Goal: Task Accomplishment & Management: Manage account settings

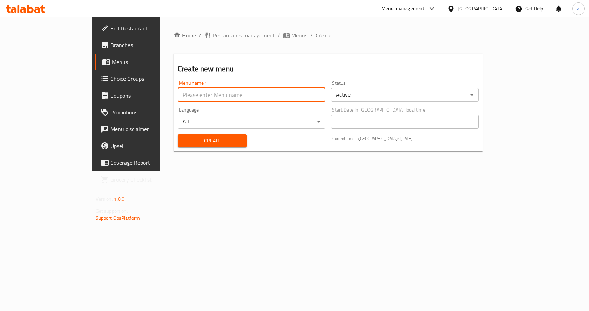
click at [244, 95] on input "text" at bounding box center [251, 95] width 147 height 14
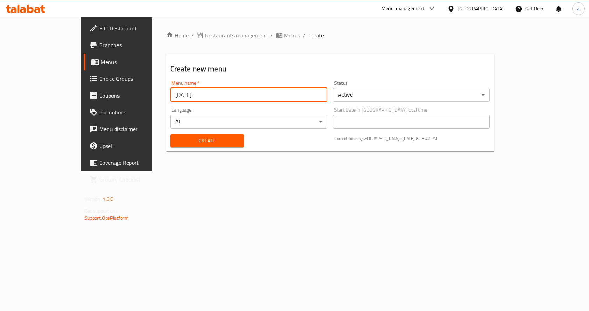
type input "[DATE]"
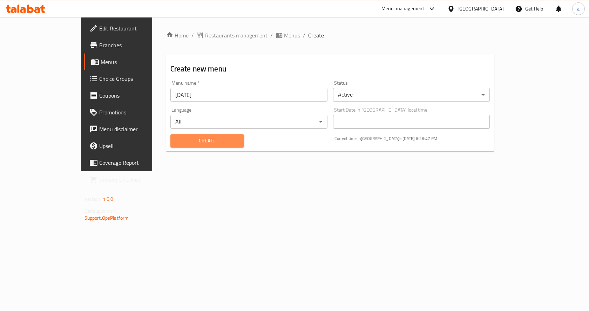
click at [201, 138] on span "Create" at bounding box center [207, 141] width 62 height 9
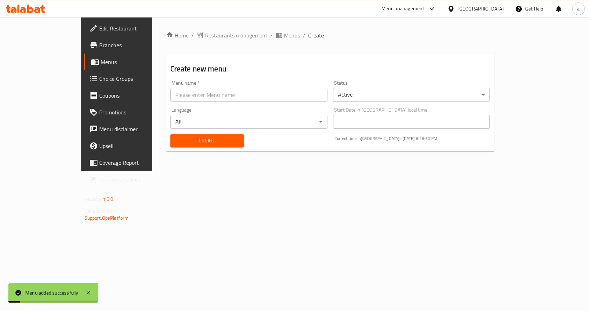
click at [101, 66] on span "Menus" at bounding box center [137, 62] width 73 height 8
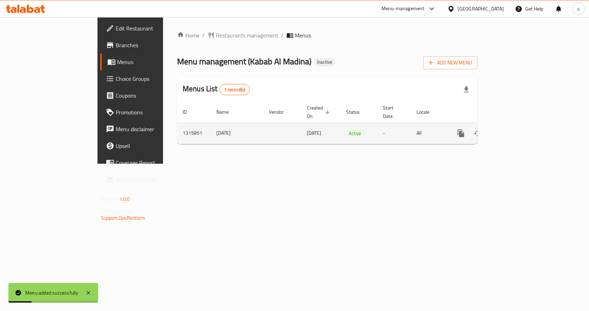
click at [515, 129] on icon "enhanced table" at bounding box center [511, 133] width 8 height 8
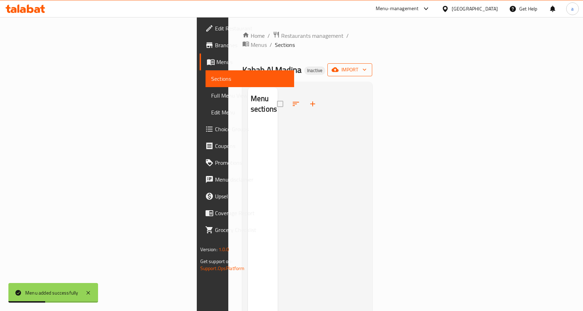
click at [367, 66] on span "import" at bounding box center [350, 70] width 34 height 9
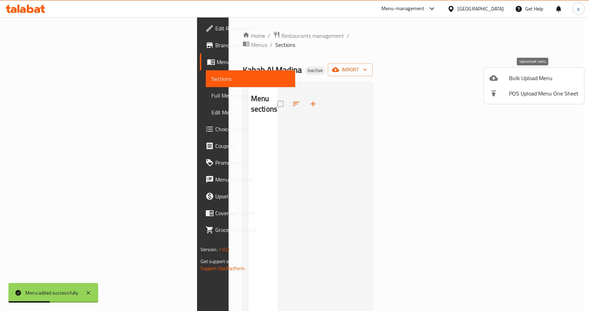
click at [531, 74] on span "Bulk Upload Menu" at bounding box center [543, 78] width 69 height 8
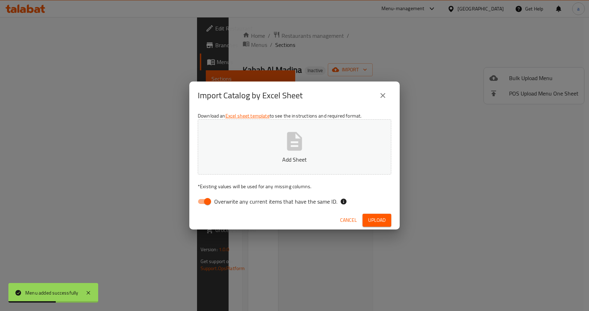
click at [298, 198] on span "Overwrite any current items that have the same ID." at bounding box center [275, 202] width 123 height 8
click at [227, 198] on input "Overwrite any current items that have the same ID." at bounding box center [207, 201] width 40 height 13
checkbox input "false"
click at [378, 219] on span "Upload" at bounding box center [377, 220] width 18 height 9
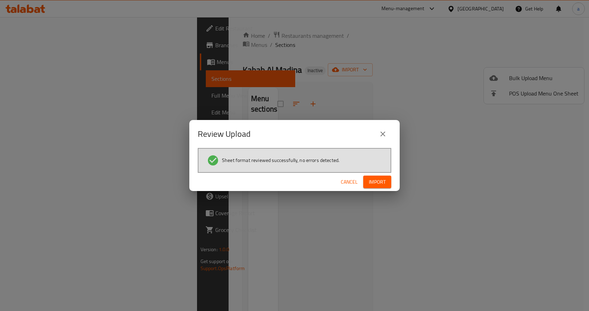
click at [388, 181] on button "Import" at bounding box center [377, 182] width 28 height 13
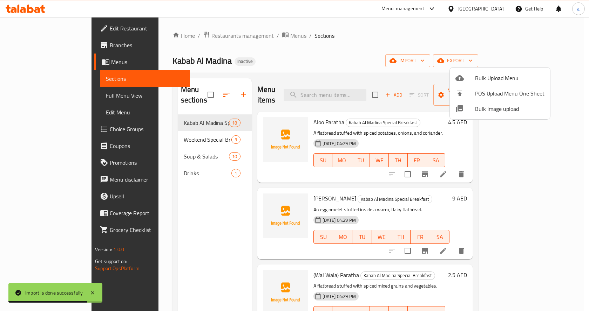
click at [53, 99] on div at bounding box center [294, 155] width 589 height 311
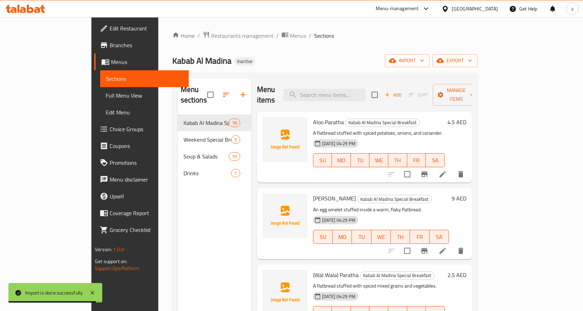
click at [106, 95] on span "Full Menu View" at bounding box center [144, 95] width 77 height 8
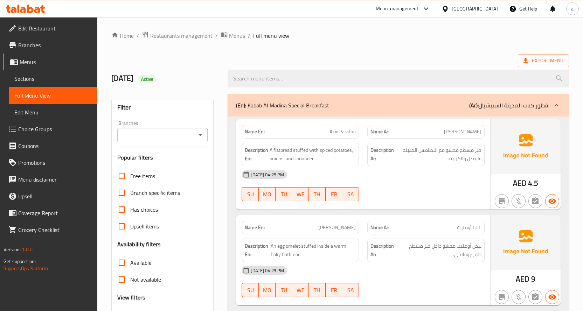
scroll to position [140, 0]
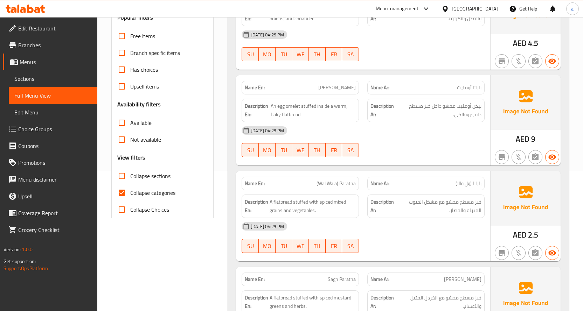
click at [143, 189] on span "Collapse categories" at bounding box center [152, 193] width 45 height 8
click at [130, 189] on input "Collapse categories" at bounding box center [122, 193] width 17 height 17
checkbox input "false"
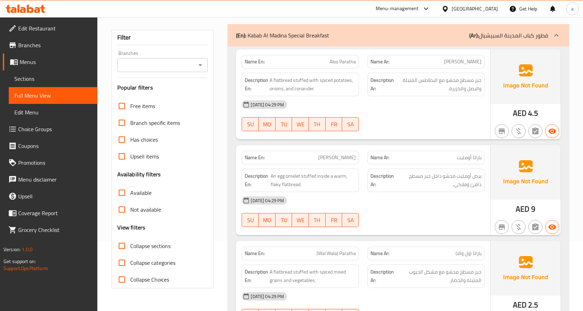
scroll to position [35, 0]
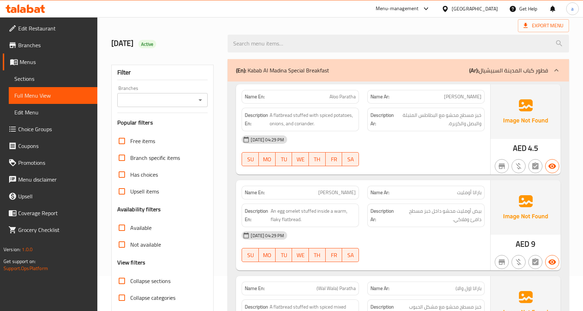
click at [415, 156] on div "05-10-2025 04:29 PM SU MO TU WE TH FR SA" at bounding box center [364, 150] width 252 height 39
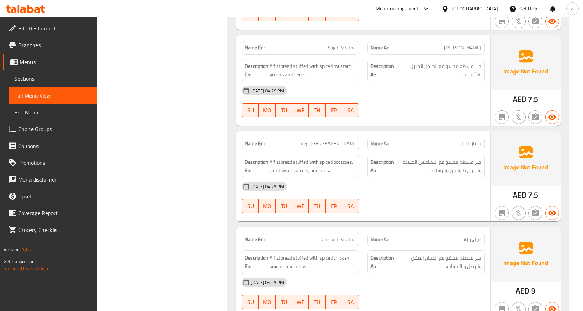
scroll to position [371, 0]
click at [342, 53] on div "Name En: Sagh Paratha" at bounding box center [300, 49] width 117 height 14
click at [341, 49] on span "Sagh Paratha" at bounding box center [342, 48] width 28 height 7
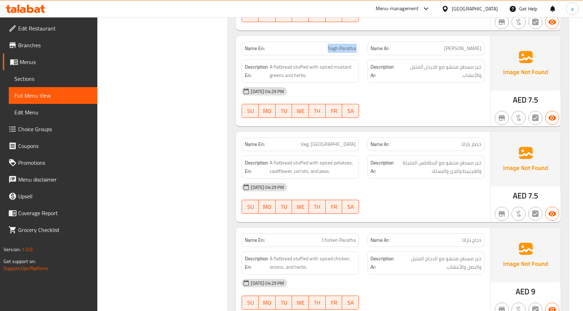
click at [341, 49] on span "Sagh Paratha" at bounding box center [342, 48] width 28 height 7
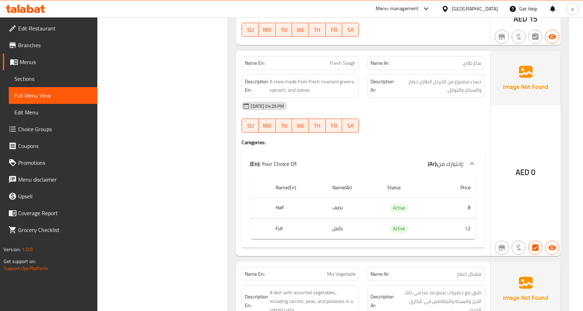
scroll to position [932, 0]
click at [350, 59] on div "Name En: Fresh Saagh" at bounding box center [300, 64] width 117 height 14
click at [346, 64] on span "Fresh Saagh" at bounding box center [343, 63] width 26 height 7
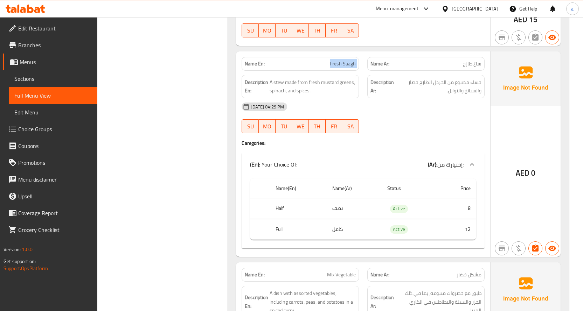
click at [346, 64] on span "Fresh Saagh" at bounding box center [343, 63] width 26 height 7
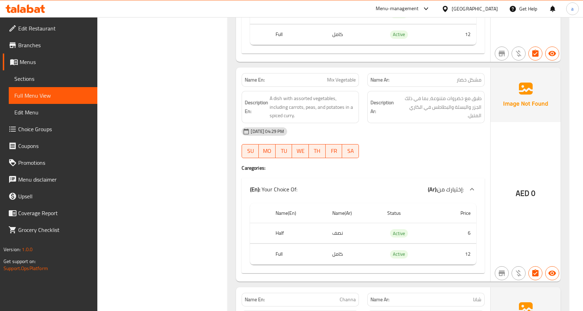
scroll to position [1128, 0]
click at [334, 76] on span "Mix Vegetable" at bounding box center [341, 78] width 29 height 7
copy span "Mix Vegetable"
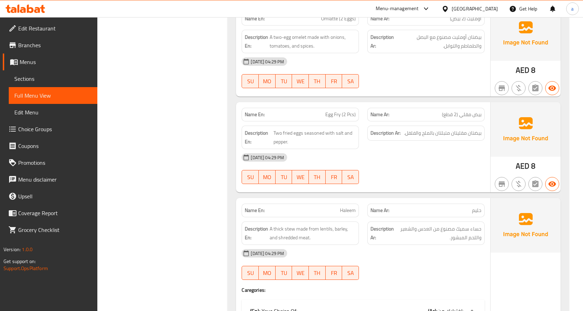
scroll to position [1618, 0]
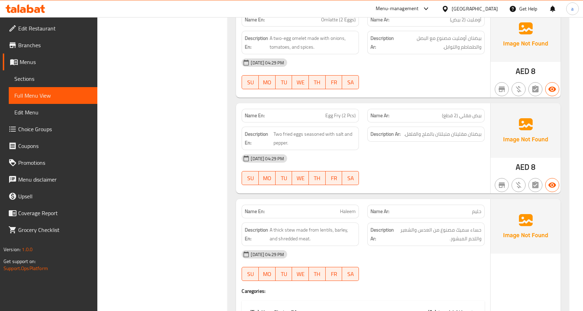
click at [321, 108] on div "Name En: Egg Fry (2 Pcs)" at bounding box center [301, 116] width 126 height 22
click at [325, 110] on div "Name En: Egg Fry (2 Pcs)" at bounding box center [300, 116] width 117 height 14
click at [321, 101] on div at bounding box center [321, 101] width 0 height 0
drag, startPoint x: 325, startPoint y: 110, endPoint x: 329, endPoint y: 111, distance: 4.0
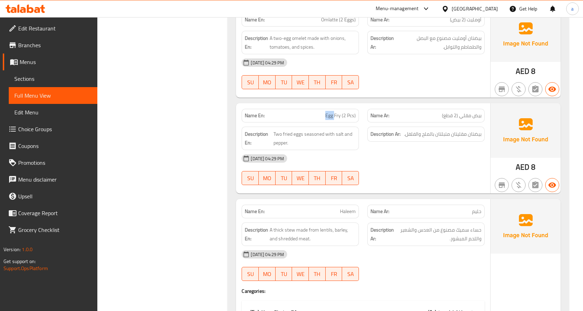
click at [328, 111] on div "Name En: Egg Fry (2 Pcs)" at bounding box center [300, 116] width 117 height 14
click at [333, 116] on span "Egg Fry (2 Pcs)" at bounding box center [340, 115] width 30 height 7
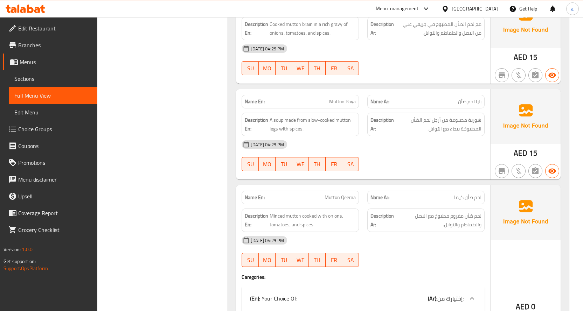
scroll to position [2039, 0]
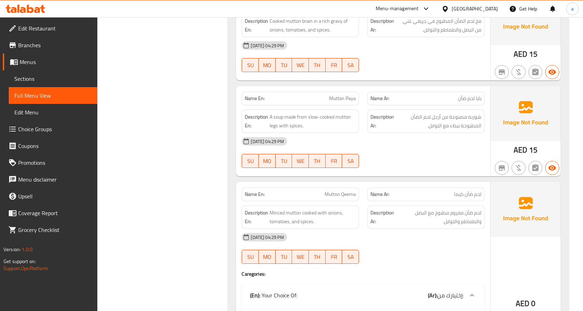
click at [336, 102] on span "Mutton Paya" at bounding box center [342, 98] width 27 height 7
copy span "Mutton Paya"
click at [206, 193] on div "Filter Branches Branches Popular filters Free items Branch specific items Has c…" at bounding box center [165, 252] width 117 height 4402
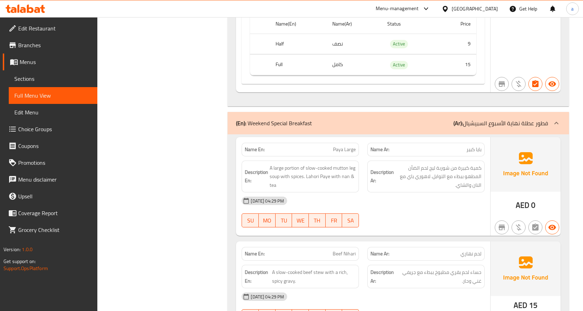
scroll to position [2375, 0]
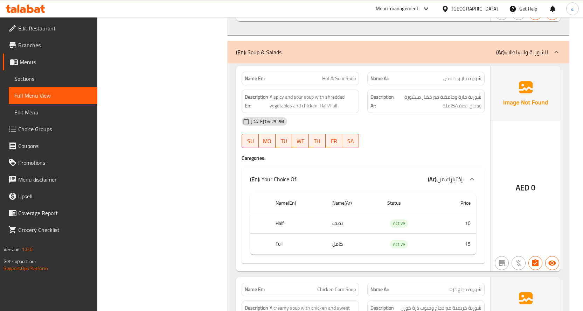
scroll to position [2866, 0]
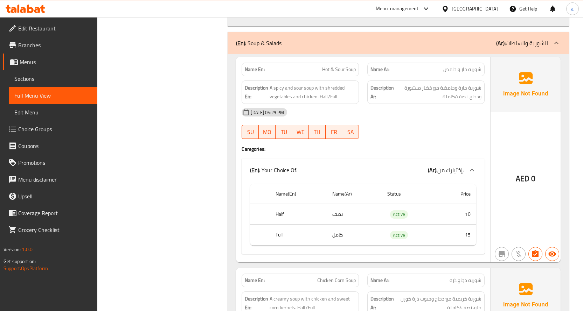
click at [344, 70] on span "Hot & Sour Soup" at bounding box center [339, 69] width 34 height 7
copy span "Hot & Sour Soup"
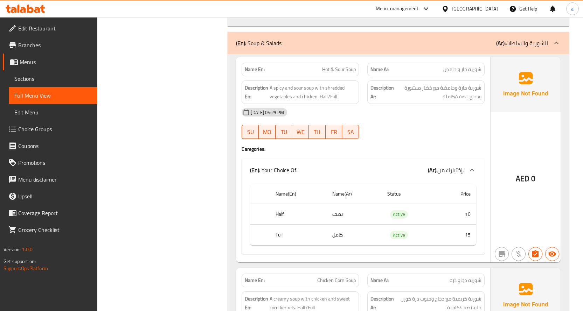
click at [338, 143] on div "SU MO TU WE TH FR SA" at bounding box center [301, 132] width 126 height 22
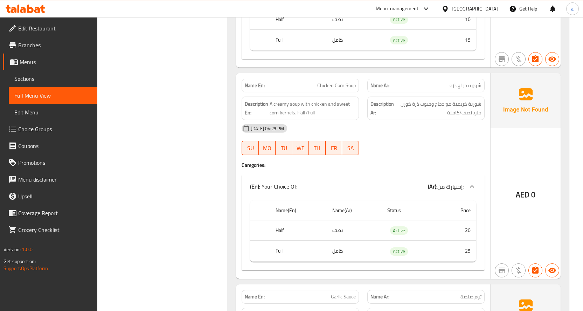
scroll to position [3062, 0]
click at [340, 82] on span "Chicken Corn Soup" at bounding box center [336, 84] width 39 height 7
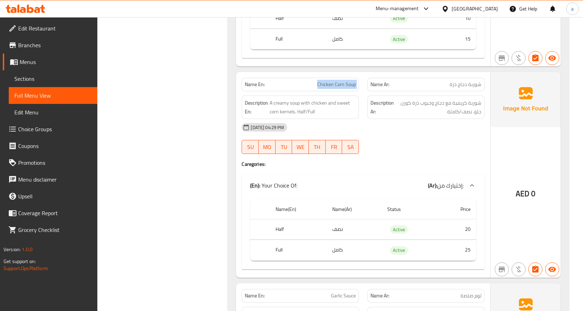
click at [340, 82] on span "Chicken Corn Soup" at bounding box center [336, 84] width 39 height 7
copy span "Chicken Corn Soup"
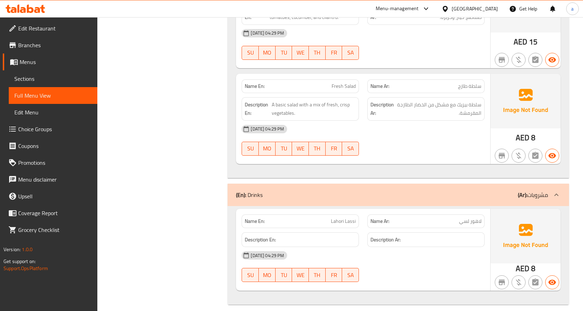
scroll to position [4169, 0]
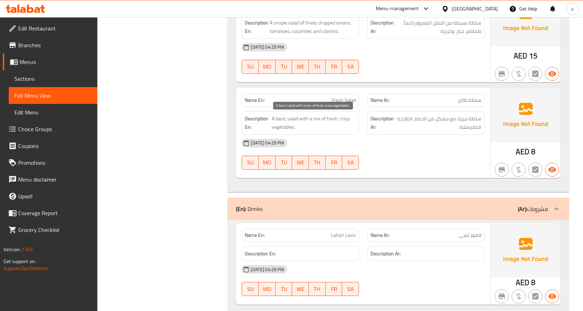
click at [346, 121] on span "A basic salad with a mix of fresh, crisp vegetables." at bounding box center [314, 123] width 84 height 17
click at [342, 120] on span "A basic salad with a mix of fresh, crisp vegetables." at bounding box center [314, 123] width 84 height 17
click at [346, 122] on span "A basic salad with a mix of fresh, crisp vegetables." at bounding box center [314, 123] width 84 height 17
copy span "crisp"
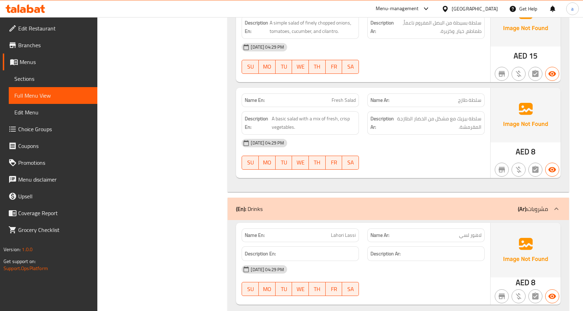
click at [427, 149] on div "[DATE] 04:29 PM" at bounding box center [364, 143] width 252 height 17
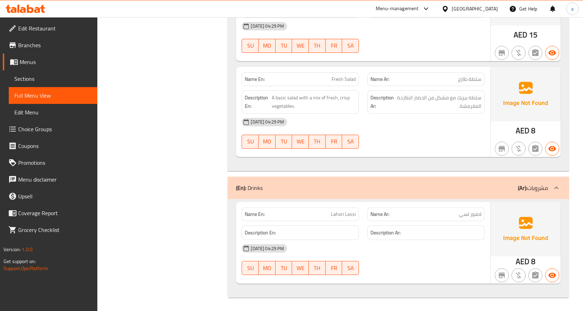
scroll to position [4190, 0]
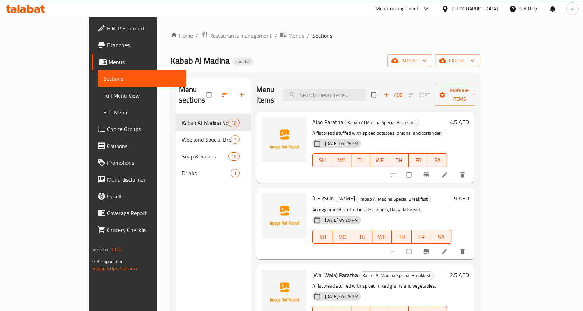
click at [355, 97] on div "Menu items Add Sort Manage items" at bounding box center [365, 94] width 218 height 33
click at [357, 93] on input "search" at bounding box center [324, 95] width 83 height 12
paste input "Sagh Paratha"
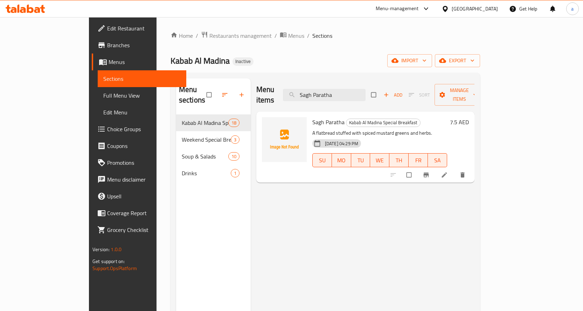
type input "Sagh Paratha"
click at [448, 172] on icon at bounding box center [444, 175] width 7 height 7
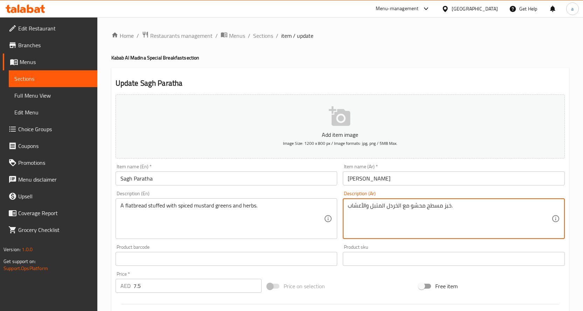
click at [385, 207] on textarea "خبز مسطح محشو مع الخردل المتبل والأعشاب." at bounding box center [450, 218] width 204 height 33
click at [374, 209] on textarea "خبز مسطح محشو مع الخردل المتبل والأعشاب." at bounding box center [450, 218] width 204 height 33
click at [371, 209] on textarea "خبز مسطح محشو مع الخردل المتبل والأعشاب." at bounding box center [450, 218] width 204 height 33
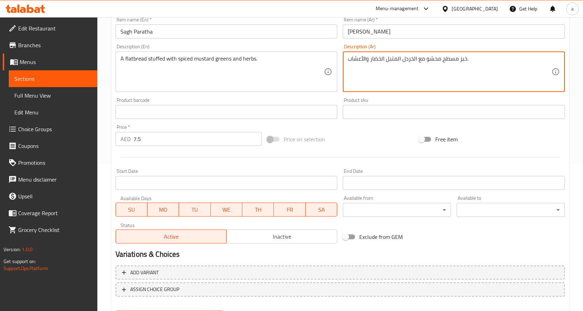
scroll to position [184, 0]
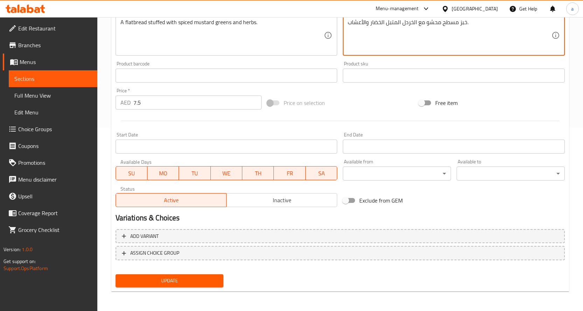
type textarea "خبز مسطح محشو مع الخردل المتبل الخضار والأعشاب."
click at [120, 281] on button "Update" at bounding box center [170, 281] width 108 height 13
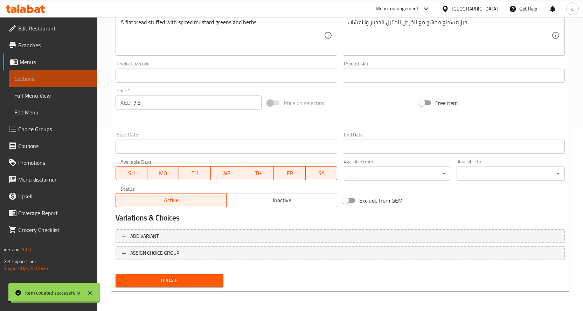
click at [63, 77] on span "Sections" at bounding box center [52, 79] width 77 height 8
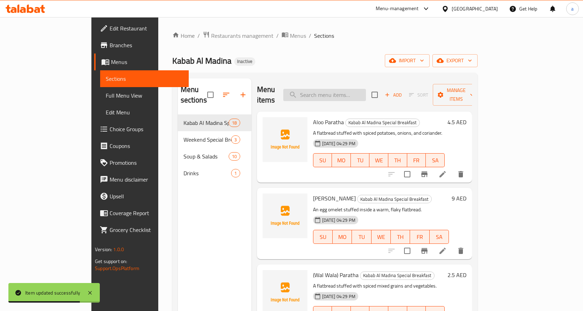
click at [366, 89] on input "search" at bounding box center [324, 95] width 83 height 12
paste input "Fresh Saagh"
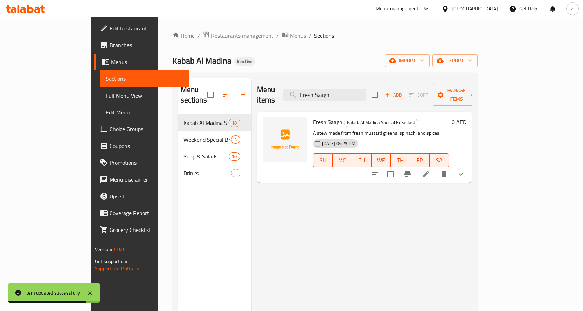
type input "Fresh Saagh"
click at [453, 166] on button "delete" at bounding box center [444, 174] width 17 height 17
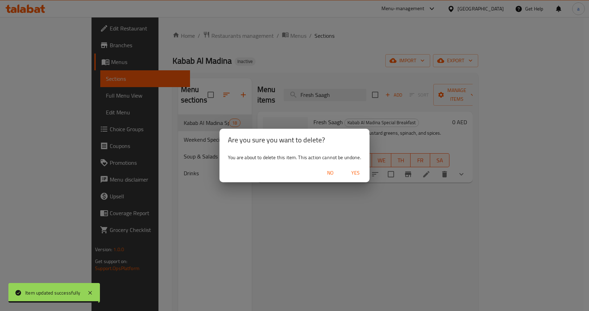
click at [326, 176] on span "No" at bounding box center [330, 173] width 17 height 9
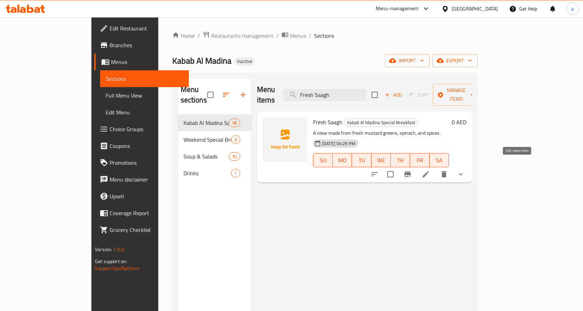
click at [430, 170] on icon at bounding box center [426, 174] width 8 height 8
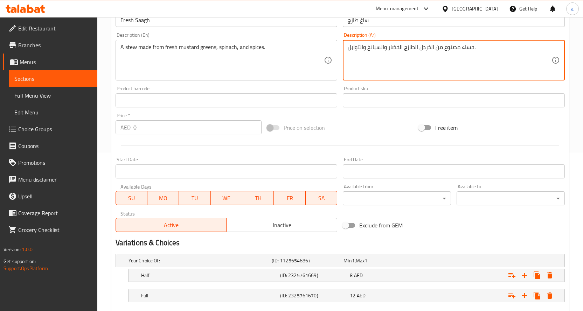
scroll to position [199, 0]
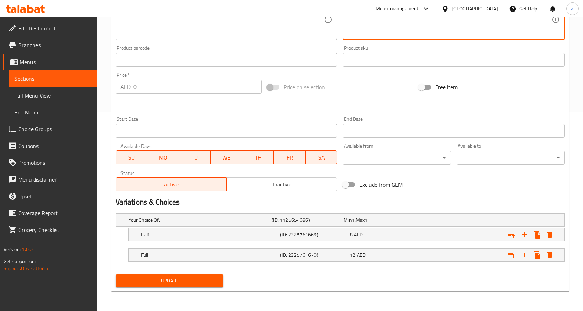
type textarea "حساء مصنوع من الخردل الطازج الخضار والسبانخ والتوابل."
click at [198, 282] on span "Update" at bounding box center [169, 281] width 97 height 9
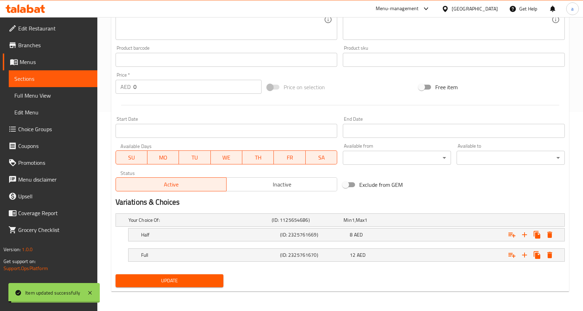
click at [63, 78] on span "Sections" at bounding box center [52, 79] width 77 height 8
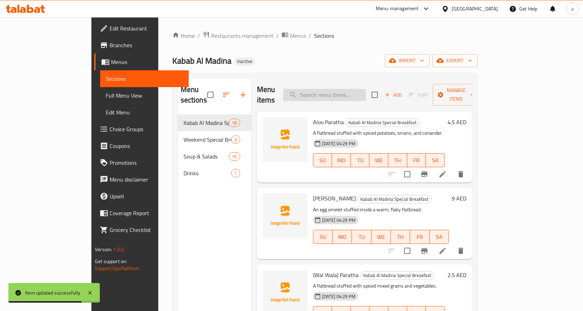
click at [332, 89] on input "search" at bounding box center [324, 95] width 83 height 12
paste input "Mix Vegetable"
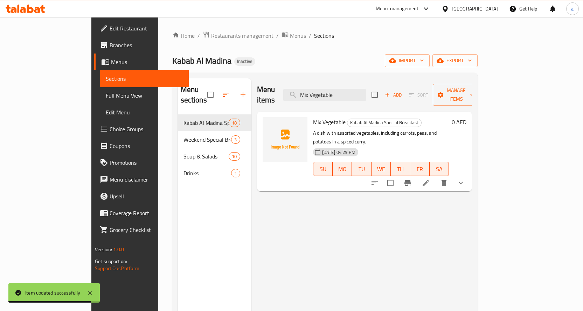
type input "Mix Vegetable"
click at [436, 177] on li at bounding box center [426, 183] width 20 height 13
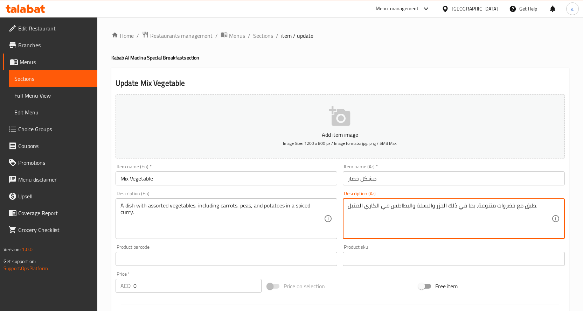
drag, startPoint x: 448, startPoint y: 205, endPoint x: 474, endPoint y: 211, distance: 26.9
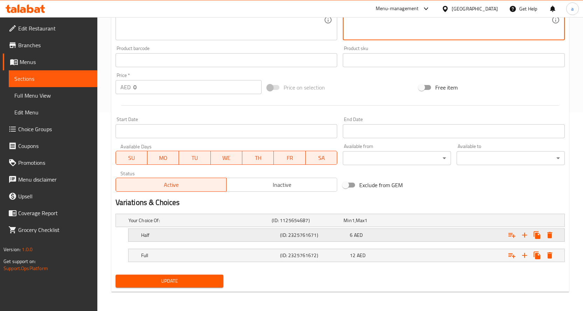
scroll to position [199, 0]
type textarea "طبق مع خضروات متنوعة، يحتوي على الجزر والبسلة والبطاطس في الكاري المتبل."
click at [209, 282] on span "Update" at bounding box center [169, 281] width 97 height 9
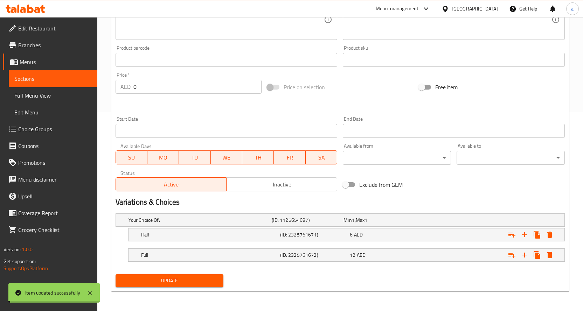
click at [63, 78] on span "Sections" at bounding box center [52, 79] width 77 height 8
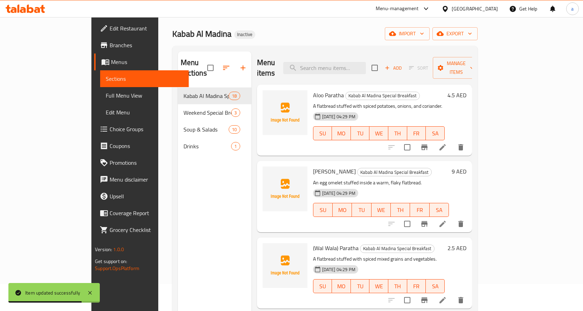
scroll to position [35, 0]
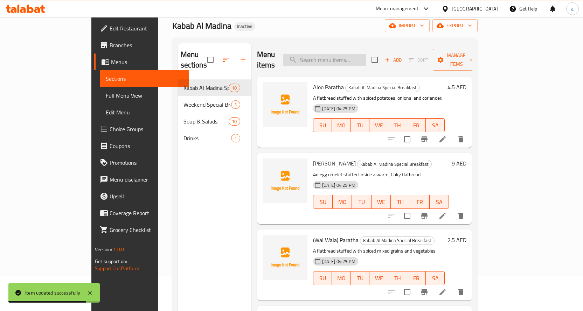
click at [351, 54] on input "search" at bounding box center [324, 60] width 83 height 12
paste input "Egg Fry (2 Pcs)"
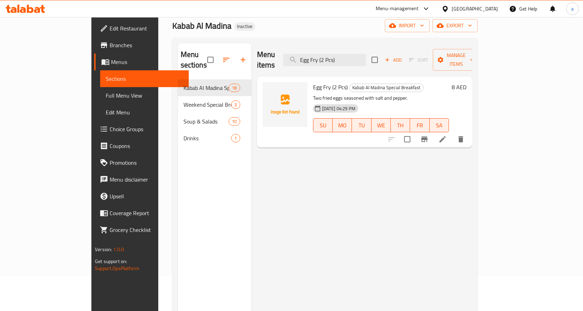
type input "Egg Fry (2 Pcs)"
click at [447, 135] on icon at bounding box center [443, 139] width 8 height 8
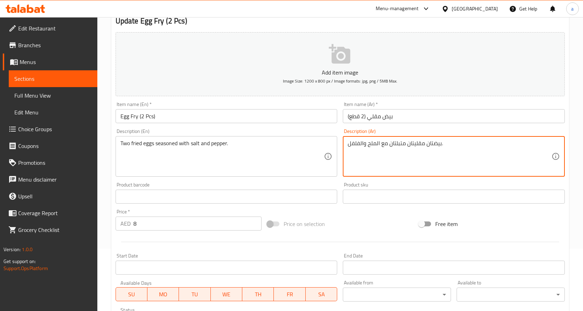
scroll to position [175, 0]
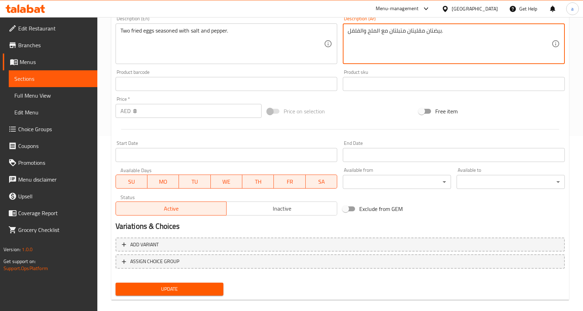
type textarea "بيضتان مقليتان متبلتان مع الملح والفلفل."
click at [179, 295] on button "Update" at bounding box center [170, 289] width 108 height 13
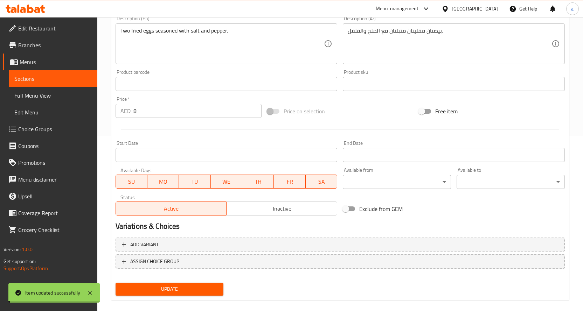
click at [51, 78] on span "Sections" at bounding box center [52, 79] width 77 height 8
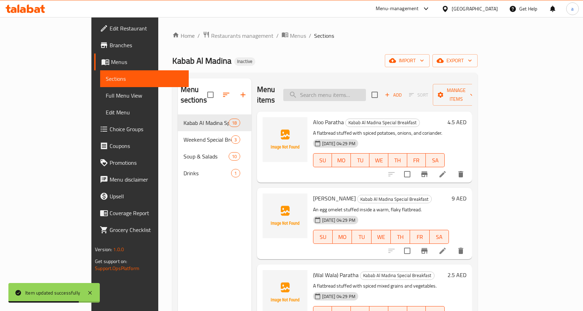
click at [366, 90] on input "search" at bounding box center [324, 95] width 83 height 12
paste input "Mutton Paya"
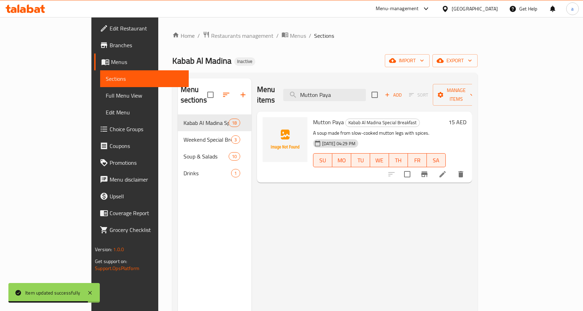
type input "Mutton Paya"
click at [453, 168] on li at bounding box center [443, 174] width 20 height 13
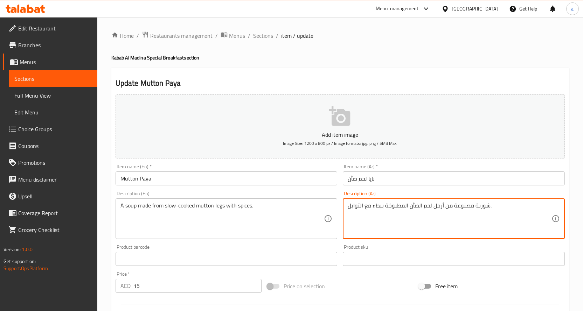
click at [440, 208] on textarea "شوربة مصنوعة من أرجل لحم الضأن المطبوخة ببطء مع التوابل." at bounding box center [450, 218] width 204 height 33
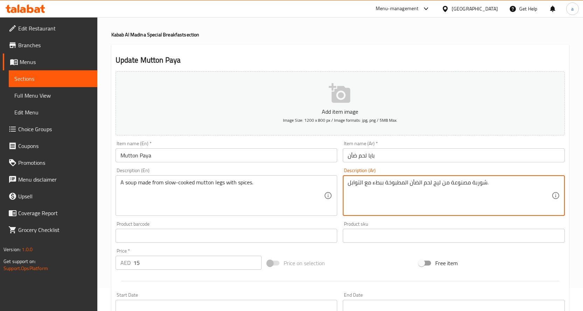
scroll to position [35, 0]
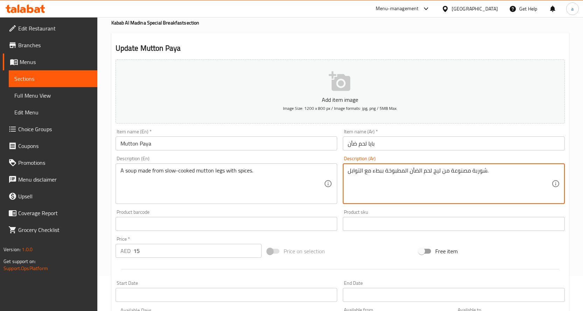
click at [384, 172] on textarea "شوربة مصنوعة من ليج لحم الضأن المطبوخة ببطء مع التوابل." at bounding box center [450, 183] width 204 height 33
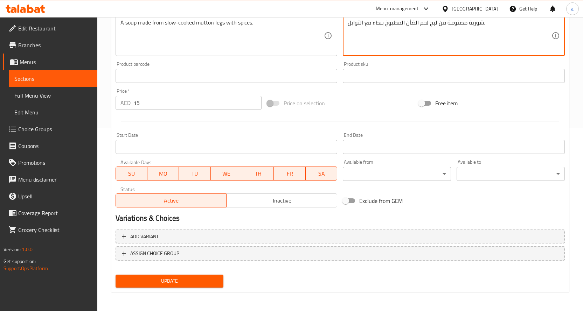
scroll to position [184, 0]
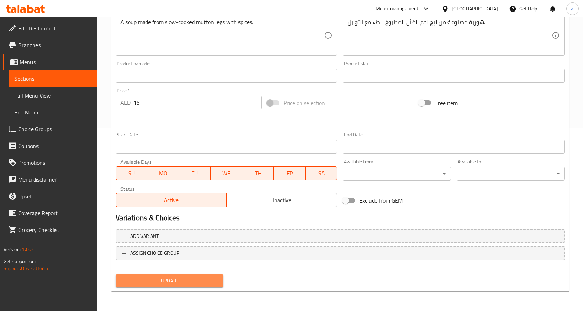
click at [199, 278] on span "Update" at bounding box center [169, 281] width 97 height 9
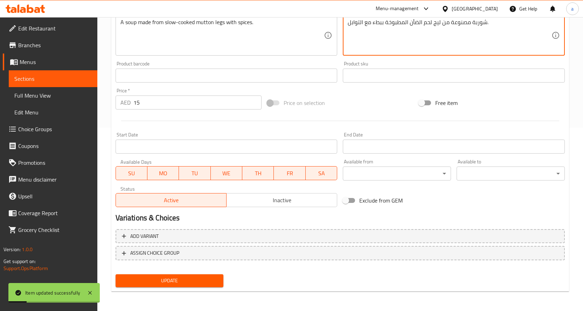
type textarea "شوربة مصنوعة من ليج لحم الضأن المطبوخة ببطء مع التوابل."
click at [197, 282] on span "Update" at bounding box center [169, 281] width 97 height 9
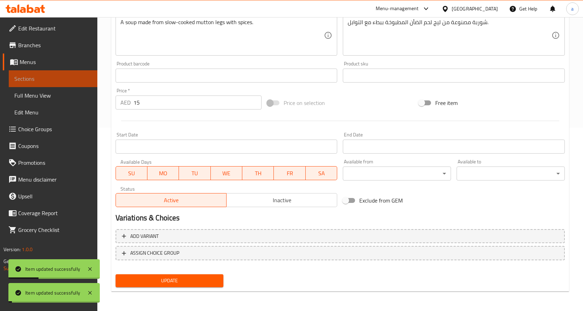
click at [54, 78] on span "Sections" at bounding box center [52, 79] width 77 height 8
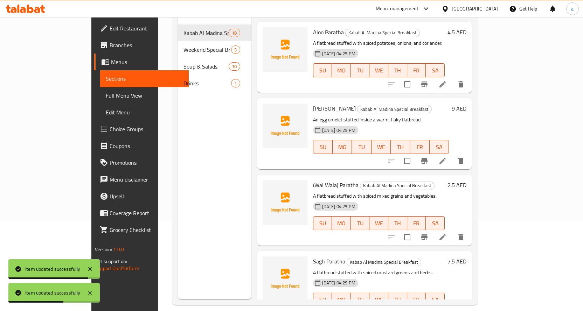
scroll to position [63, 0]
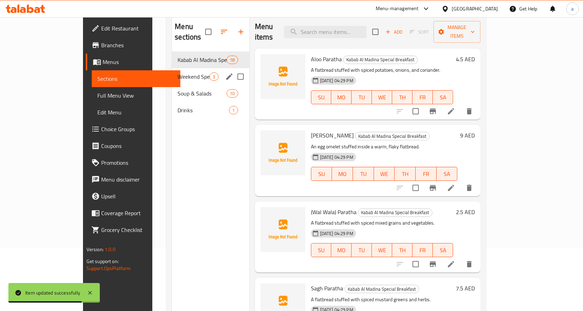
click at [172, 71] on div "Weekend Special Breakfast 3" at bounding box center [210, 76] width 77 height 17
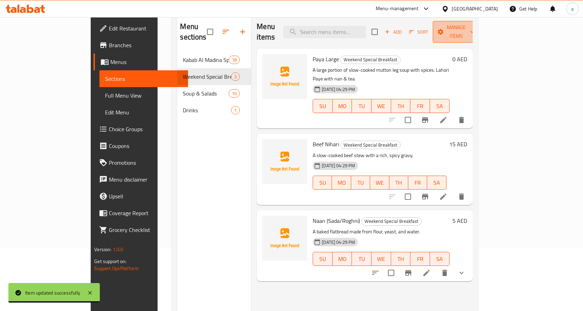
click at [474, 28] on span "Manage items" at bounding box center [457, 32] width 36 height 18
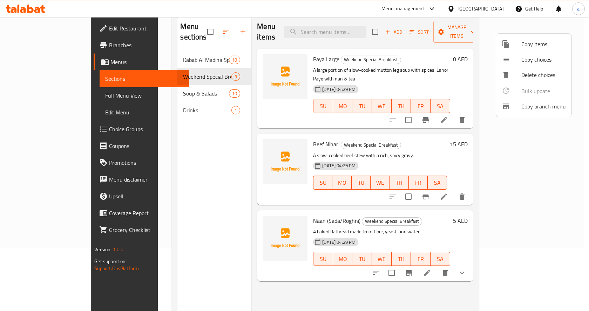
click at [524, 26] on div at bounding box center [294, 155] width 589 height 311
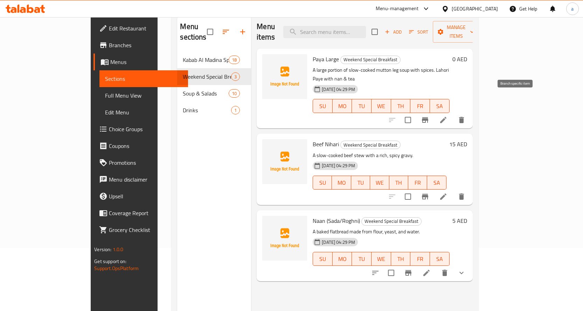
click at [434, 112] on button "Branch-specific-item" at bounding box center [425, 120] width 17 height 17
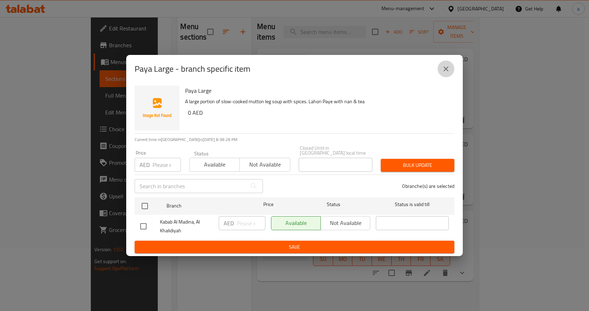
click at [448, 63] on button "close" at bounding box center [445, 69] width 17 height 17
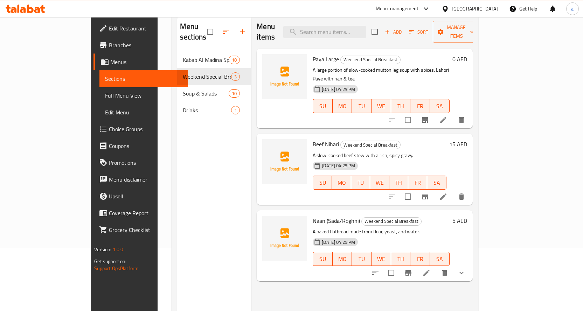
click at [447, 117] on icon at bounding box center [443, 120] width 6 height 6
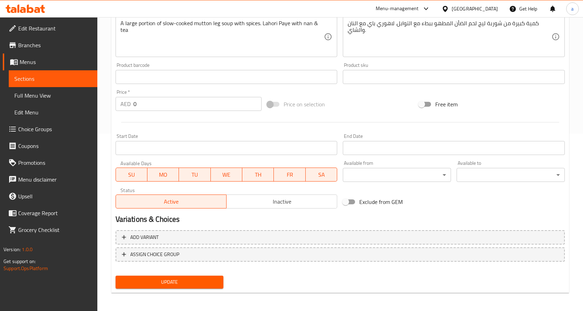
scroll to position [179, 0]
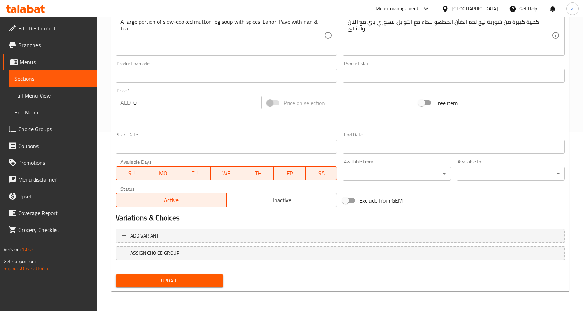
click at [173, 176] on span "MO" at bounding box center [163, 173] width 26 height 10
click at [180, 177] on button "TU" at bounding box center [195, 173] width 32 height 14
click at [219, 172] on span "WE" at bounding box center [227, 173] width 26 height 10
click at [263, 176] on span "TH" at bounding box center [258, 173] width 26 height 10
click at [207, 283] on span "Update" at bounding box center [169, 281] width 97 height 9
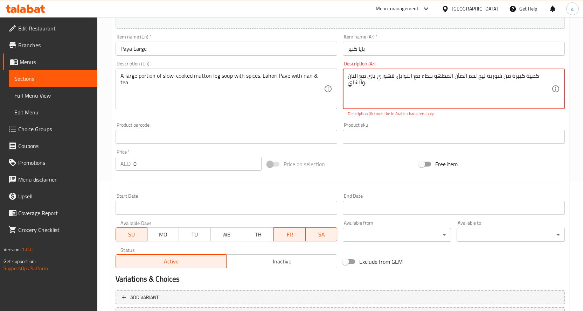
scroll to position [109, 0]
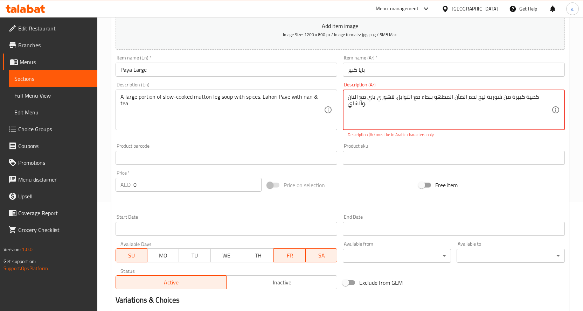
click at [407, 106] on textarea "كمية كبيرة من شوربة ليج لحم الضأن المطهو ​​ببطء مع التوابل. لاهوري باي مع النان…" at bounding box center [450, 110] width 204 height 33
click at [372, 138] on p "Description (Ar) must be in Arabic characters only" at bounding box center [454, 135] width 212 height 6
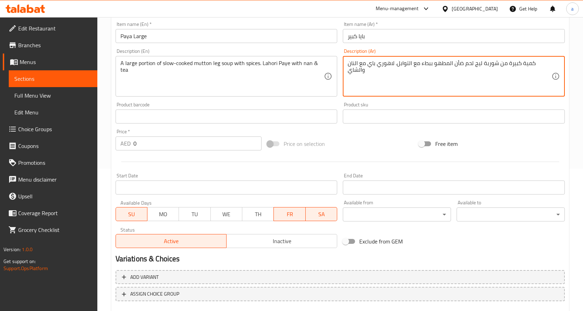
scroll to position [184, 0]
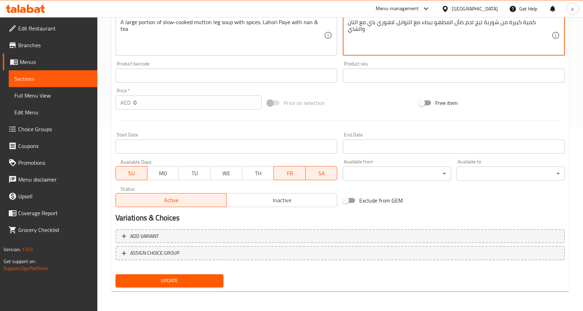
type textarea "كمية كبيرة من شوربة ليج لحم ضأن المطهو ببطء مع التوابل. لاهوري باي مع النان وال…"
click at [210, 283] on span "Update" at bounding box center [169, 281] width 97 height 9
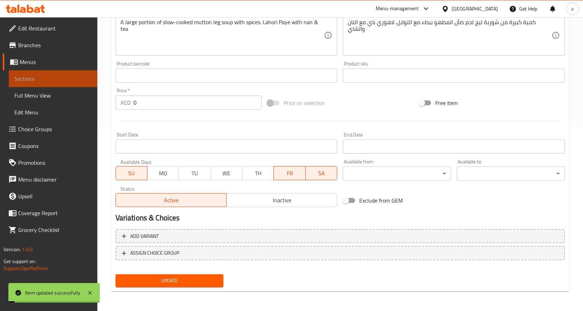
click at [66, 78] on span "Sections" at bounding box center [52, 79] width 77 height 8
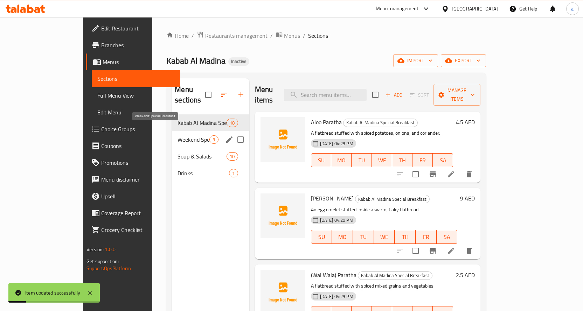
click at [178, 136] on span "Weekend Special Breakfast" at bounding box center [194, 140] width 32 height 8
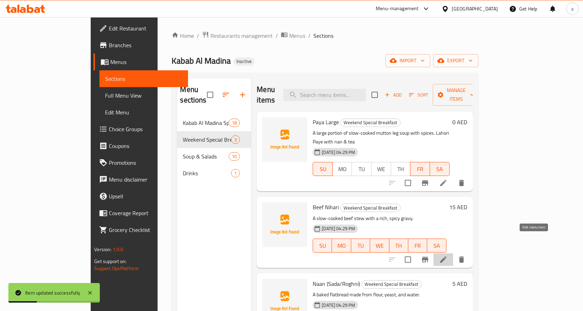
click at [448, 256] on icon at bounding box center [443, 260] width 8 height 8
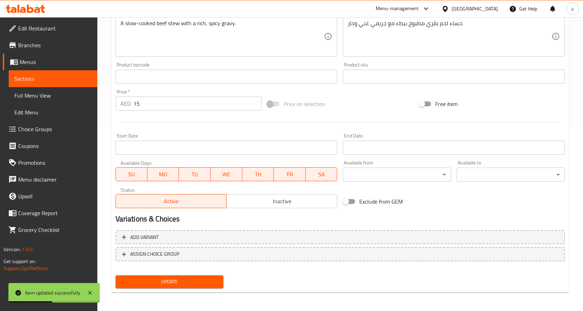
scroll to position [184, 0]
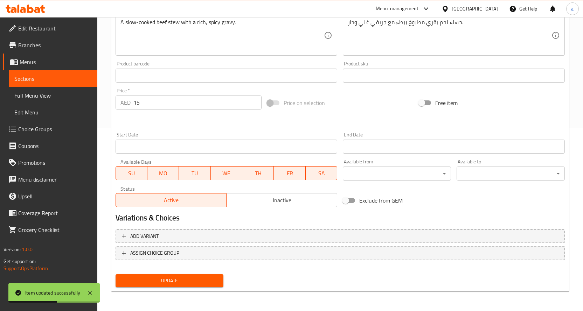
click at [164, 177] on span "MO" at bounding box center [163, 173] width 26 height 10
click at [181, 171] on button "TU" at bounding box center [195, 173] width 32 height 14
click at [228, 174] on span "WE" at bounding box center [227, 173] width 26 height 10
click at [267, 173] on span "TH" at bounding box center [258, 173] width 26 height 10
click at [193, 277] on span "Update" at bounding box center [169, 281] width 97 height 9
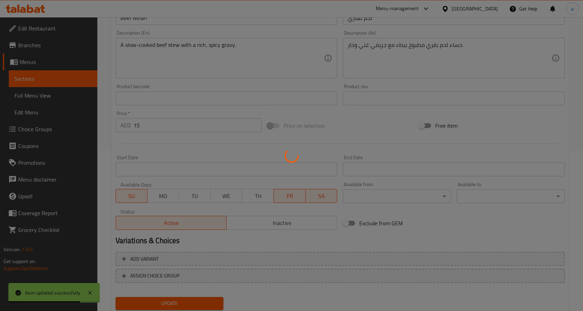
scroll to position [149, 0]
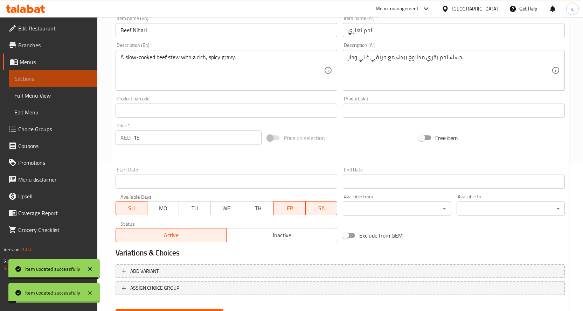
click at [45, 80] on span "Sections" at bounding box center [52, 79] width 77 height 8
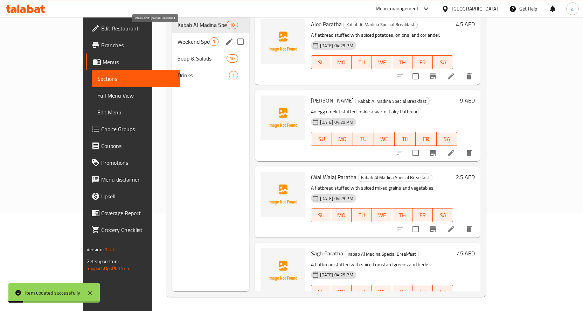
click at [178, 37] on span "Weekend Special Breakfast" at bounding box center [194, 41] width 32 height 8
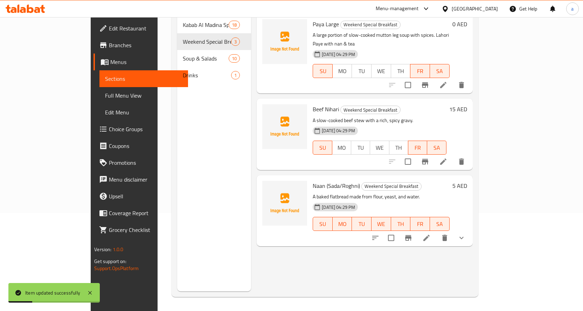
click at [431, 234] on icon at bounding box center [426, 238] width 8 height 8
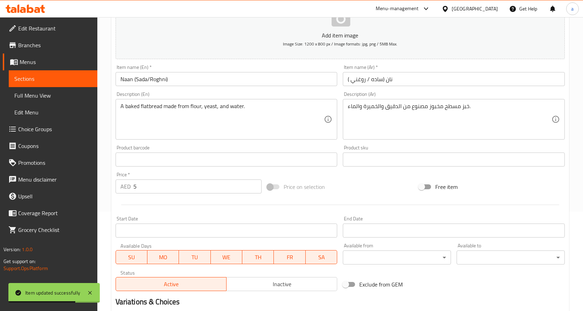
scroll to position [140, 0]
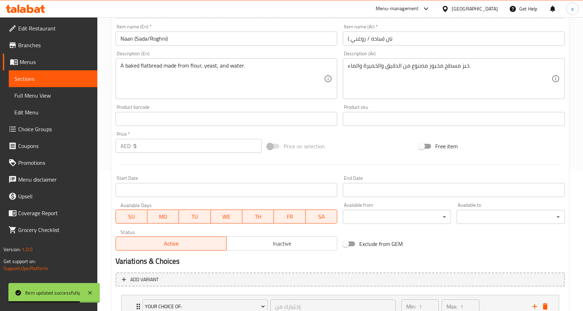
click at [170, 221] on span "MO" at bounding box center [163, 217] width 26 height 10
click at [206, 220] on span "TU" at bounding box center [195, 217] width 26 height 10
click at [220, 216] on span "WE" at bounding box center [227, 217] width 26 height 10
click at [269, 220] on span "TH" at bounding box center [258, 217] width 26 height 10
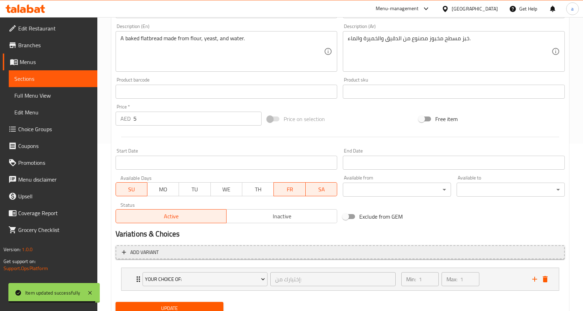
scroll to position [195, 0]
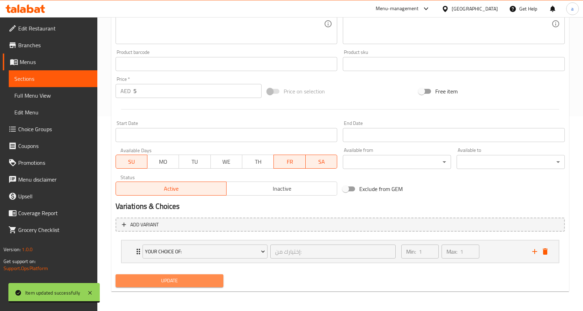
click at [183, 282] on span "Update" at bounding box center [169, 281] width 97 height 9
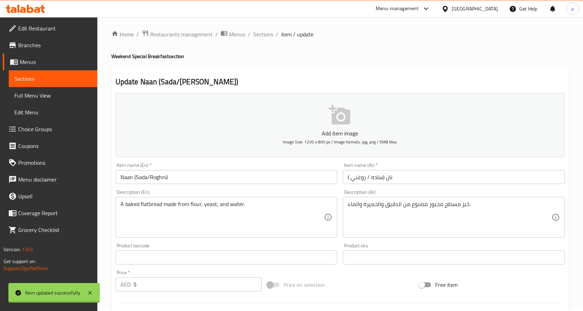
scroll to position [0, 0]
click at [84, 80] on span "Sections" at bounding box center [52, 79] width 77 height 8
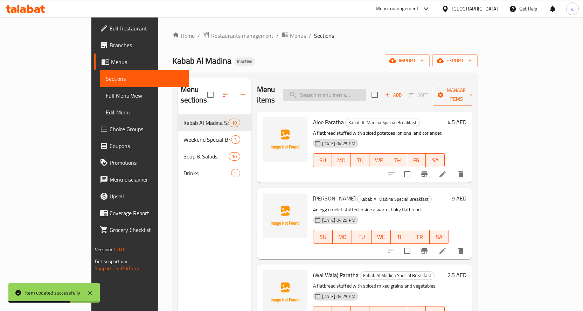
click at [336, 91] on input "search" at bounding box center [324, 95] width 83 height 12
paste input "Hot & Sour Soup"
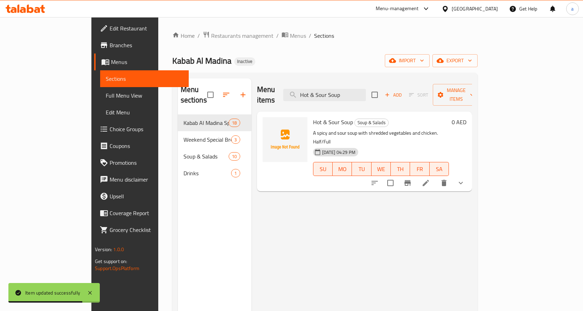
type input "Hot & Sour Soup"
click at [436, 177] on li at bounding box center [426, 183] width 20 height 13
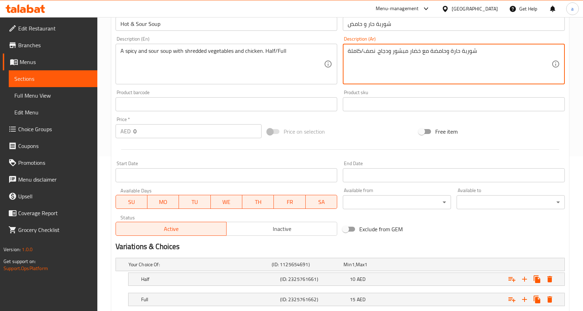
scroll to position [199, 0]
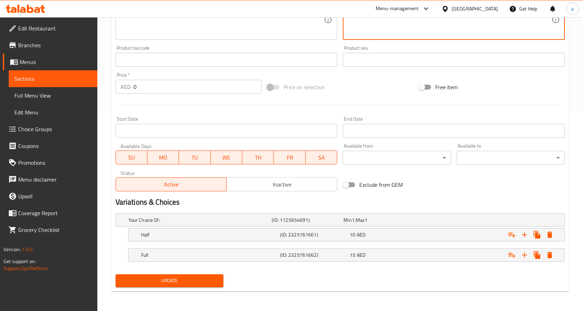
type textarea "شوربة حارة وحامضة مع خضار مبشور ودجاج. نصف/كاملة"
click at [178, 280] on span "Update" at bounding box center [169, 281] width 97 height 9
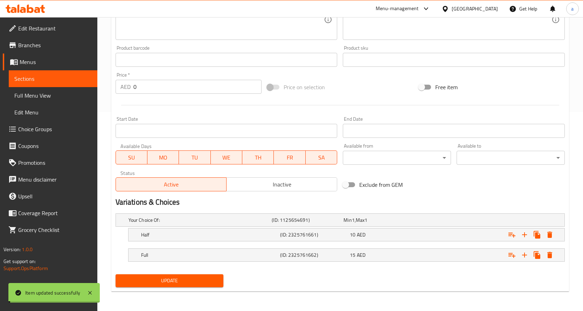
click at [61, 82] on span "Sections" at bounding box center [52, 79] width 77 height 8
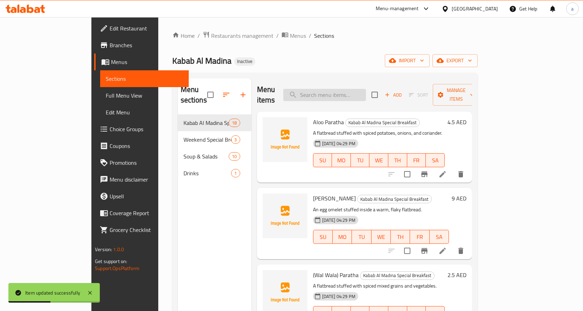
click at [366, 95] on input "search" at bounding box center [324, 95] width 83 height 12
paste input "Chicken Corn Soup"
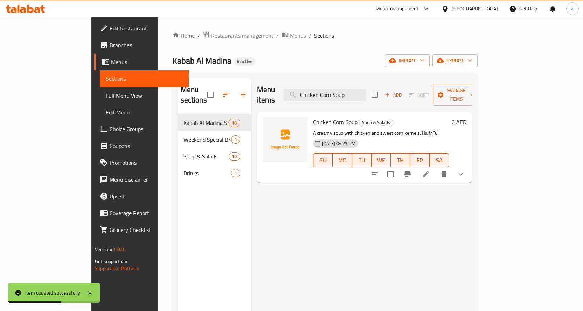
type input "Chicken Corn Soup"
click at [436, 168] on li at bounding box center [426, 174] width 20 height 13
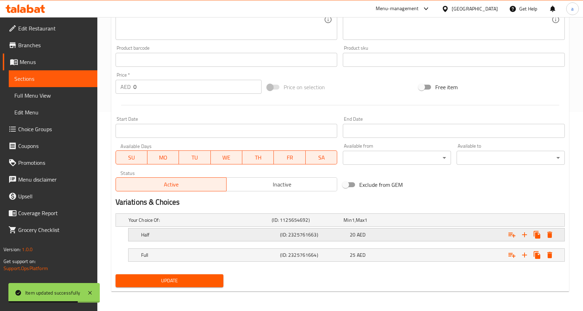
click at [323, 234] on h5 "(ID: 2325761663)" at bounding box center [313, 235] width 67 height 7
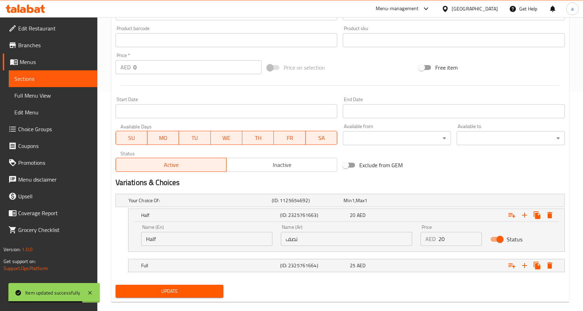
scroll to position [229, 0]
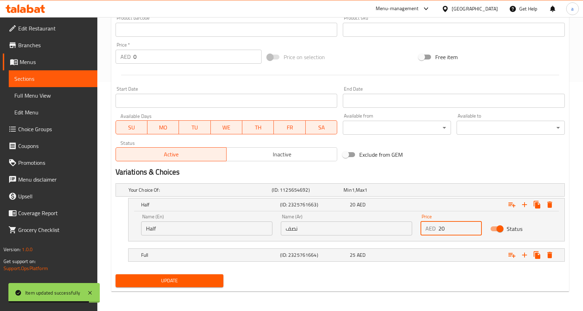
drag, startPoint x: 450, startPoint y: 228, endPoint x: 428, endPoint y: 234, distance: 22.8
click at [428, 234] on div "AED 20 Price" at bounding box center [452, 229] width 62 height 14
type input "10"
click at [433, 256] on div "Expand" at bounding box center [487, 255] width 139 height 15
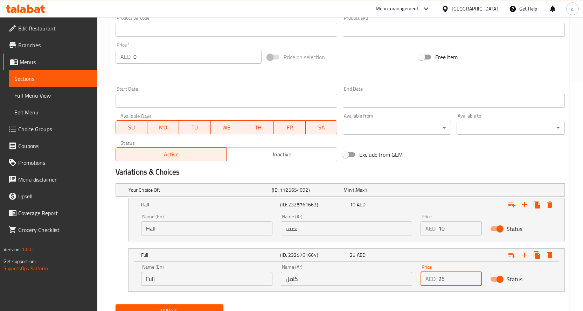
click at [435, 287] on div "Price AED 25 Price" at bounding box center [452, 276] width 70 height 30
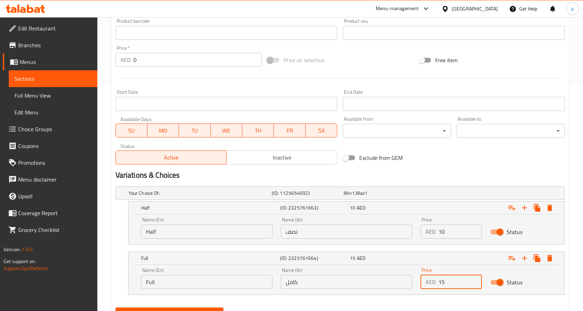
scroll to position [260, 0]
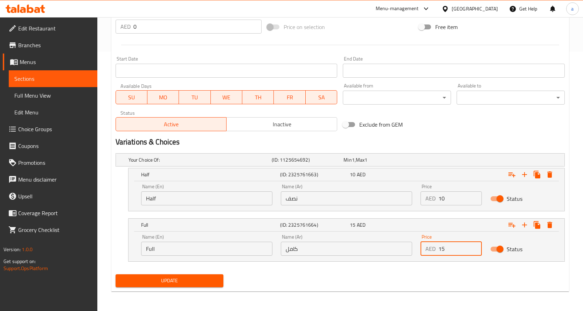
type input "15"
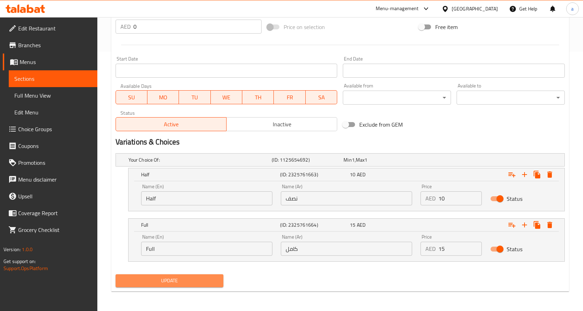
click at [193, 283] on span "Update" at bounding box center [169, 281] width 97 height 9
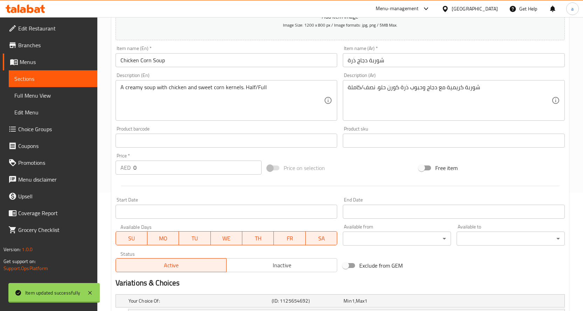
scroll to position [119, 0]
click at [45, 82] on span "Sections" at bounding box center [52, 79] width 77 height 8
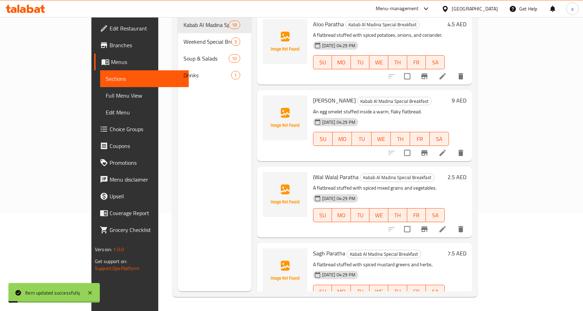
scroll to position [98, 0]
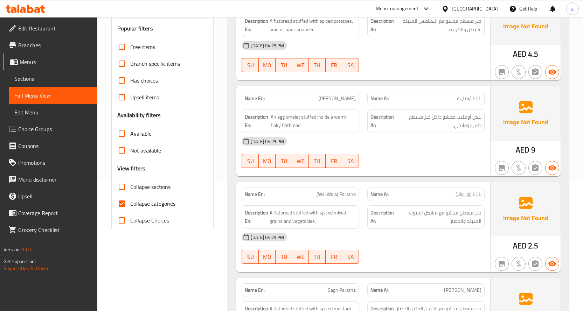
scroll to position [140, 0]
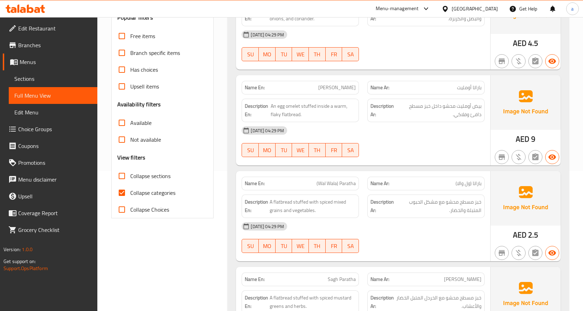
click at [155, 195] on span "Collapse categories" at bounding box center [152, 193] width 45 height 8
click at [130, 195] on input "Collapse categories" at bounding box center [122, 193] width 17 height 17
checkbox input "false"
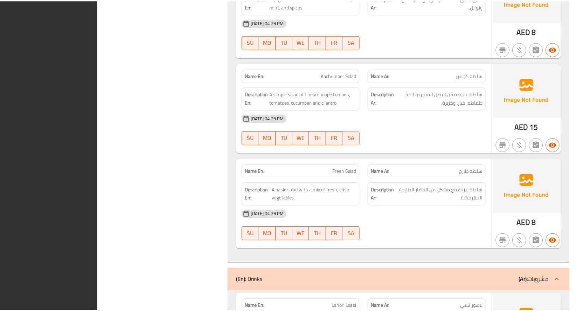
scroll to position [4190, 0]
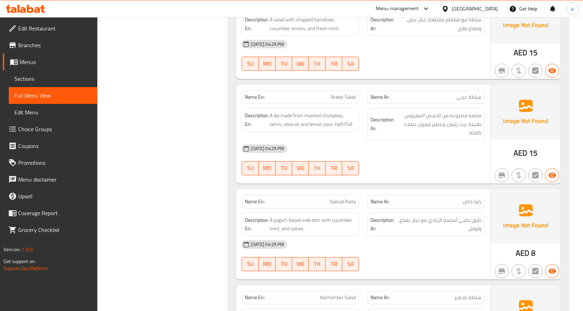
click at [75, 76] on span "Sections" at bounding box center [52, 79] width 77 height 8
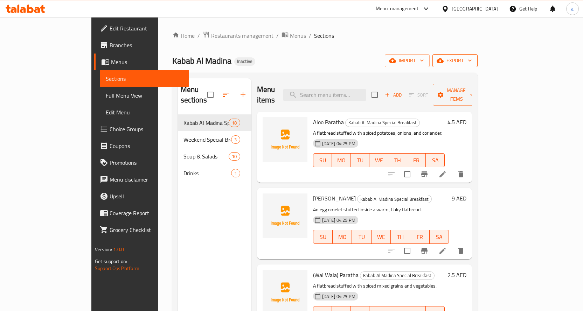
click at [472, 62] on span "export" at bounding box center [455, 60] width 34 height 9
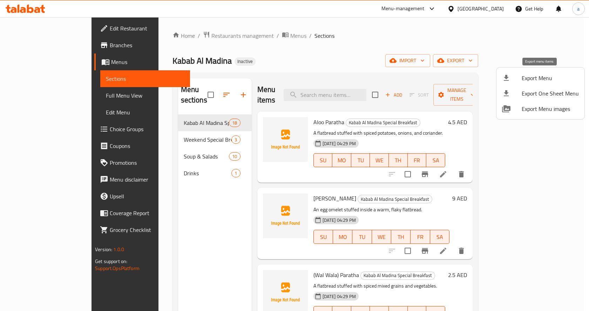
click at [537, 77] on span "Export Menu" at bounding box center [549, 78] width 57 height 8
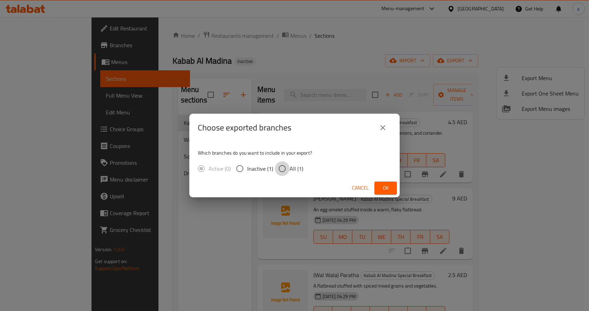
click at [288, 173] on input "All (1)" at bounding box center [282, 168] width 15 height 15
radio input "true"
click at [393, 187] on button "Ok" at bounding box center [385, 188] width 22 height 13
